Goal: Task Accomplishment & Management: Manage account settings

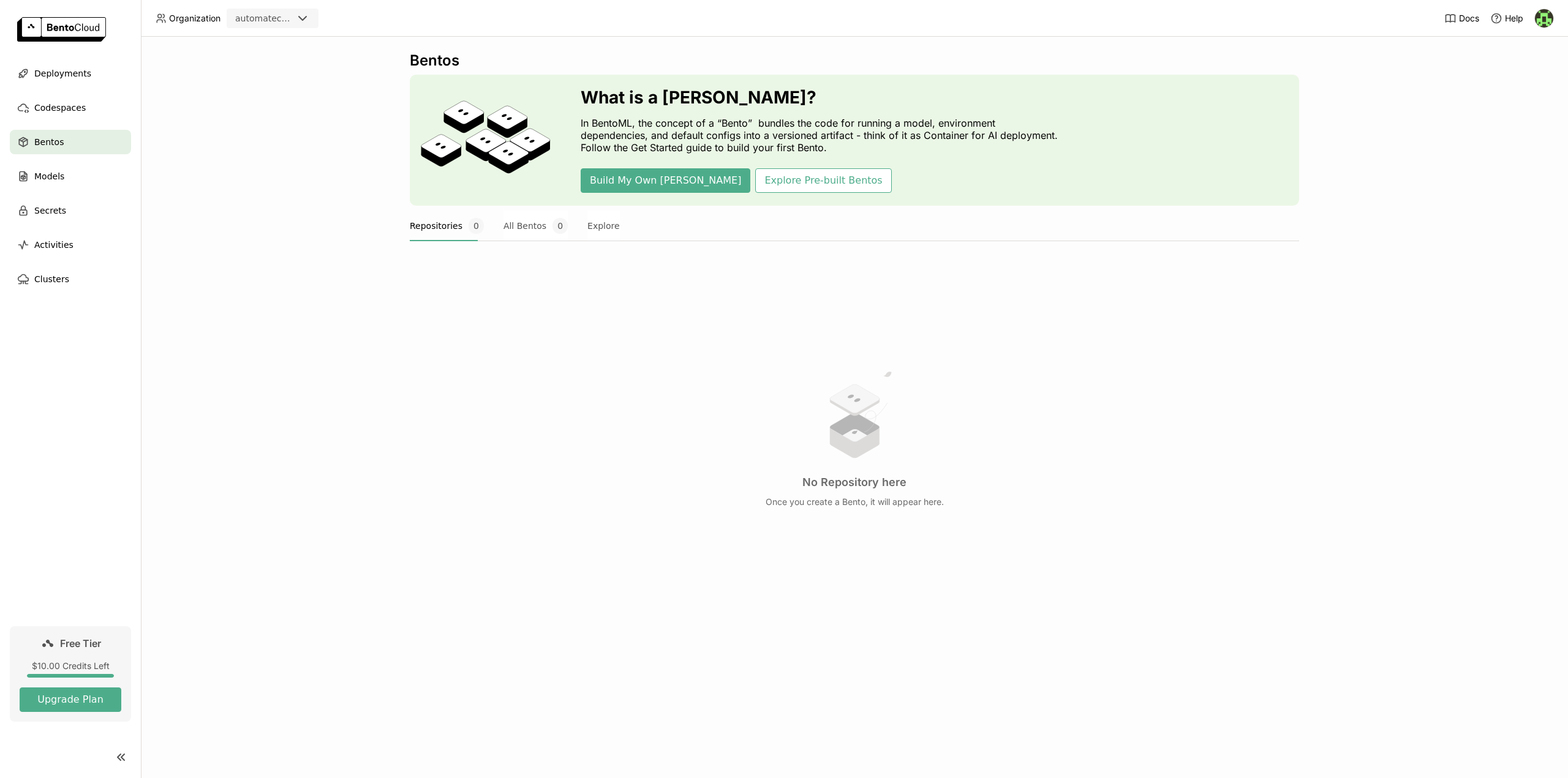
click at [1546, 21] on img at bounding box center [1544, 18] width 18 height 18
click at [1525, 82] on span "API Tokens" at bounding box center [1527, 81] width 44 height 11
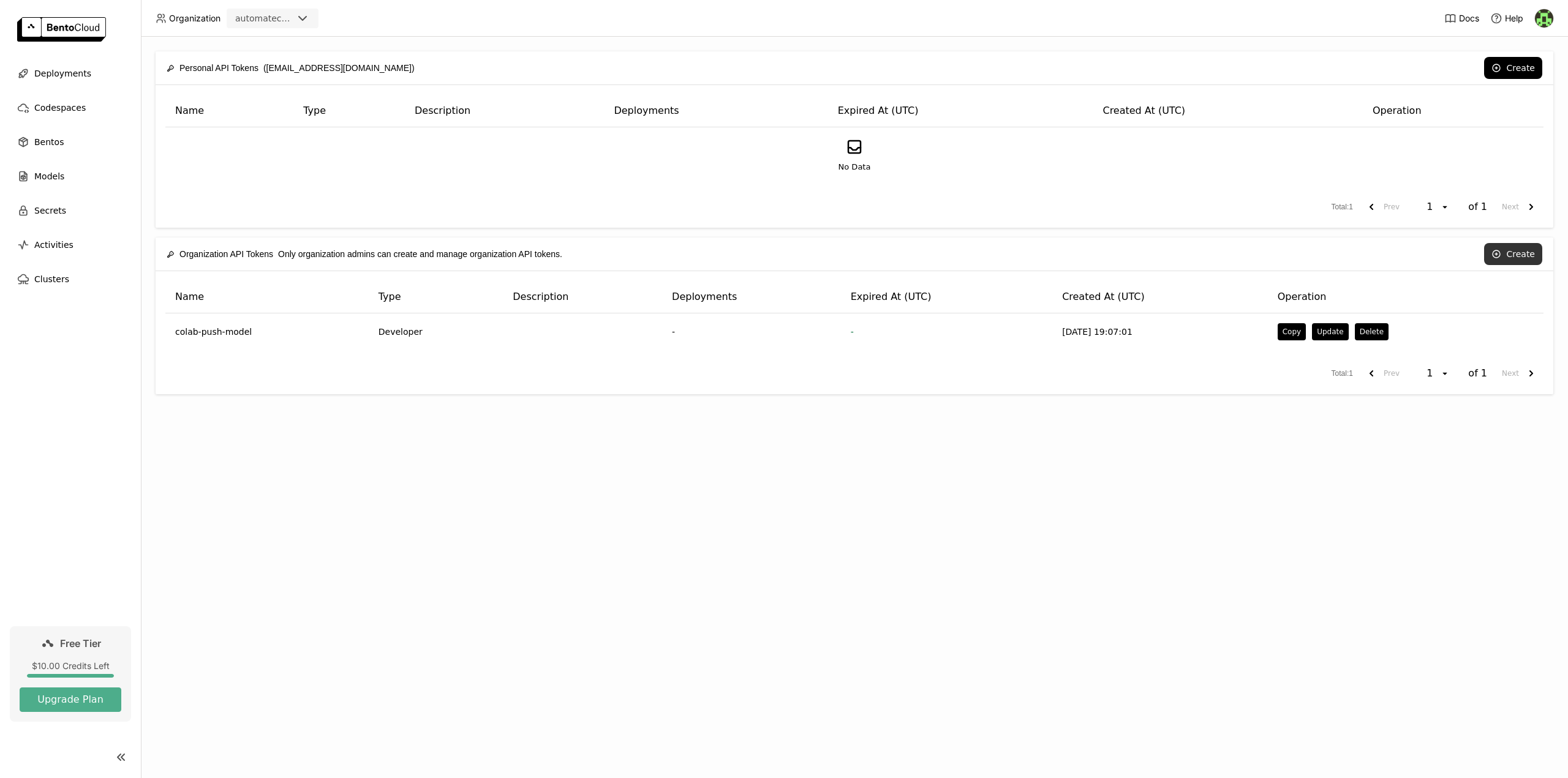
click at [1526, 255] on button "Create" at bounding box center [1513, 254] width 58 height 22
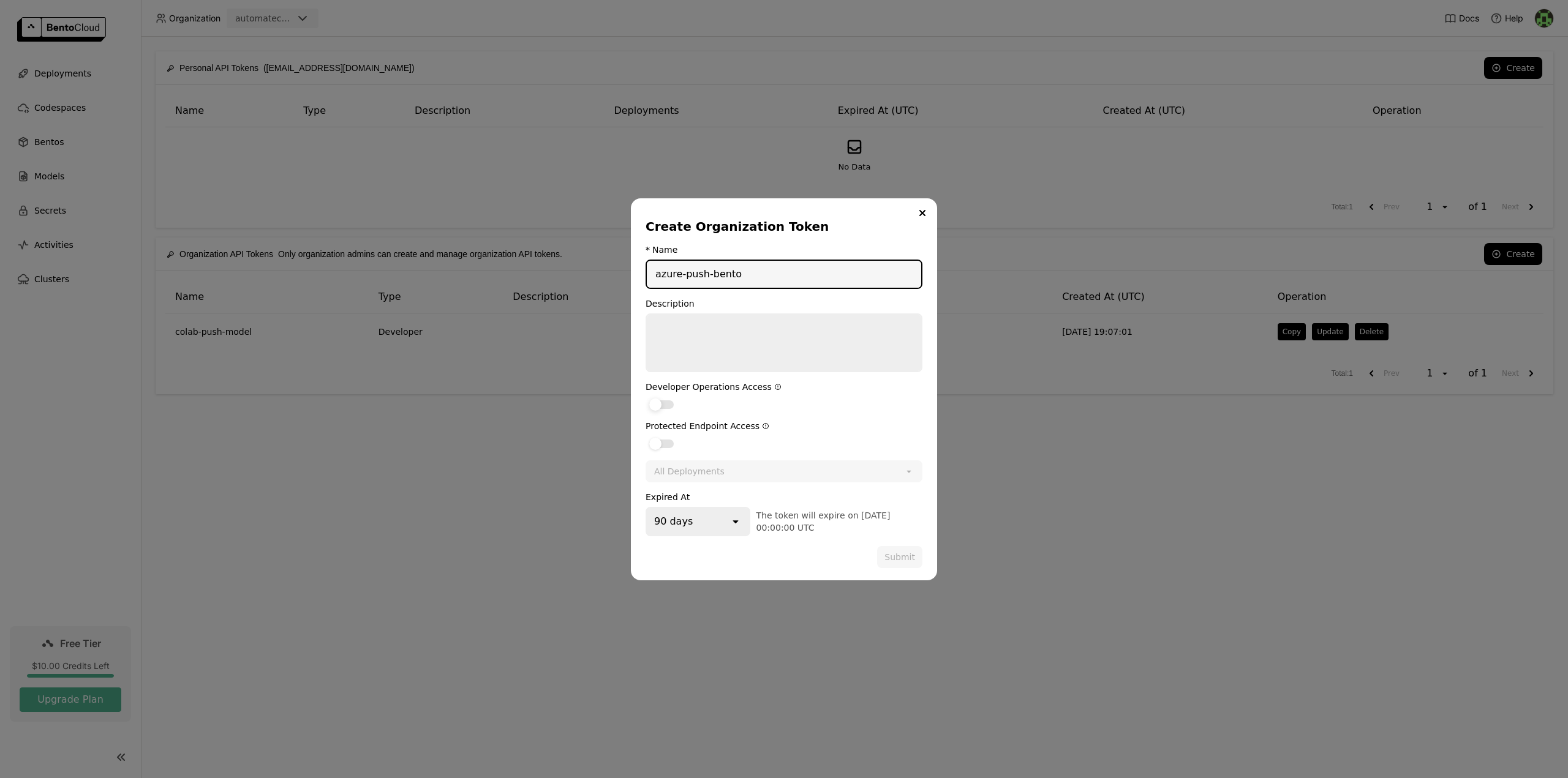
type input "azure-push-bento"
click at [669, 403] on div "dialog" at bounding box center [662, 405] width 25 height 9
click at [646, 397] on input "dialog" at bounding box center [646, 397] width 0 height 0
click at [704, 522] on div "90 days" at bounding box center [688, 521] width 82 height 27
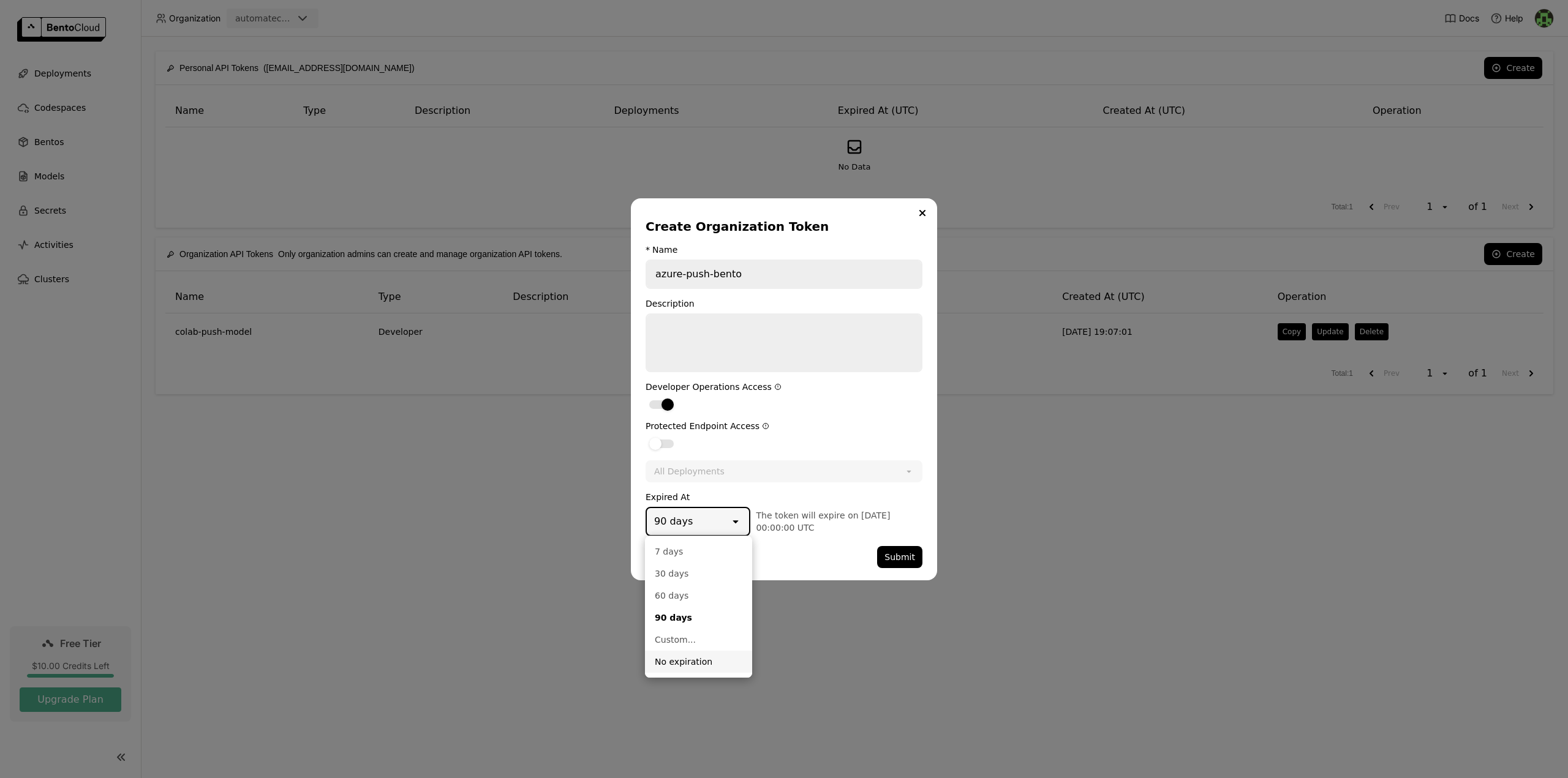
click at [678, 663] on div "No expiration" at bounding box center [699, 662] width 88 height 12
click at [904, 558] on button "Submit" at bounding box center [900, 557] width 46 height 22
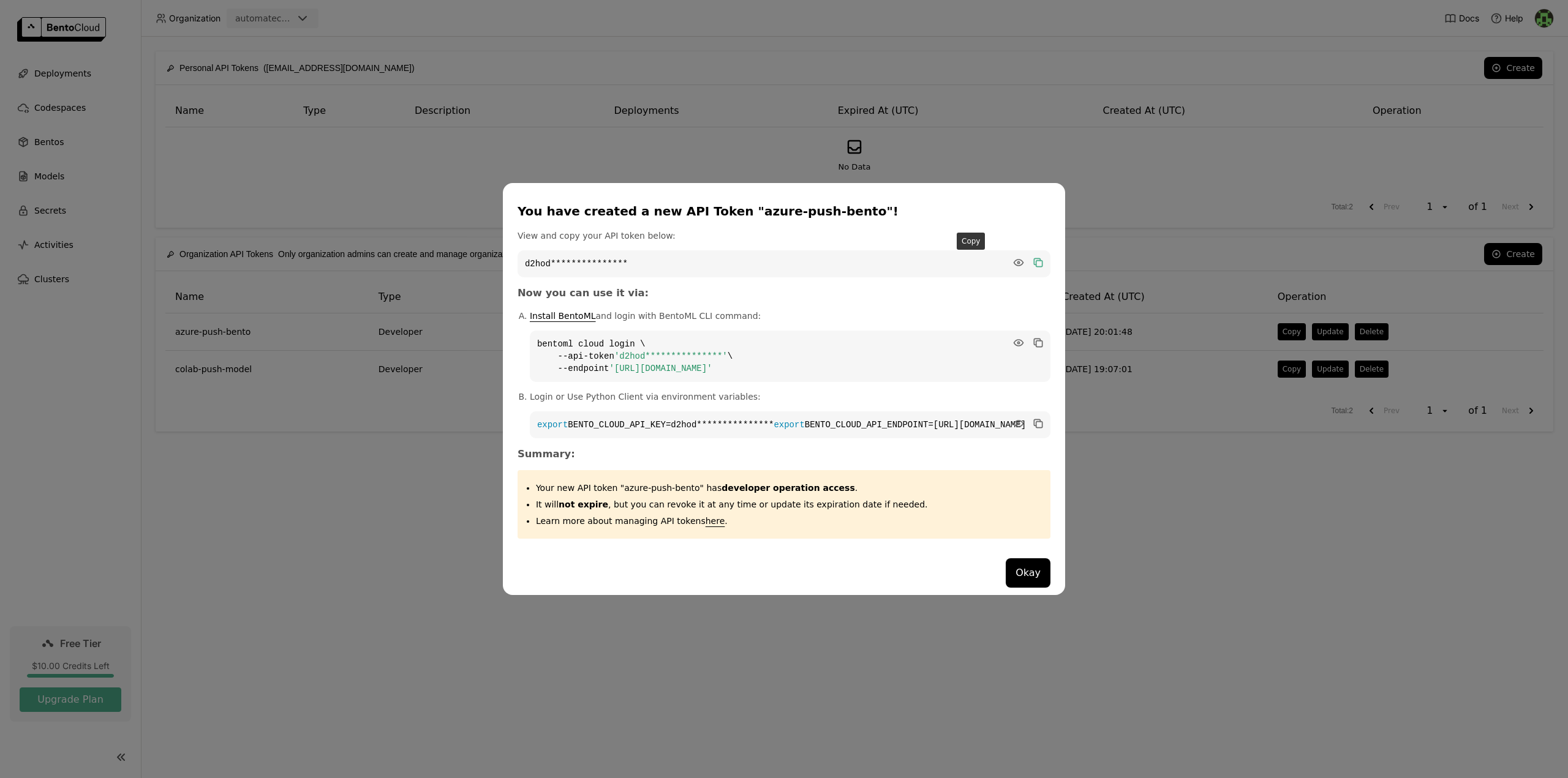
click at [1036, 260] on icon "dialog" at bounding box center [1039, 263] width 6 height 6
click at [1034, 338] on icon "dialog" at bounding box center [1037, 341] width 6 height 6
